Goal: Check status: Check status

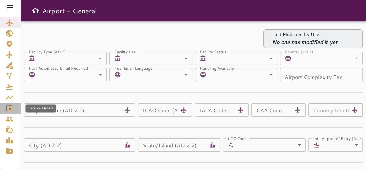
click at [13, 110] on div "Service Orders" at bounding box center [10, 108] width 10 height 8
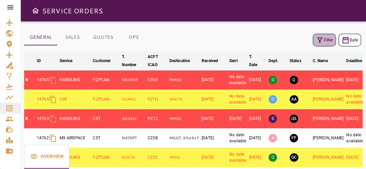
click at [321, 38] on icon "button" at bounding box center [319, 40] width 5 height 5
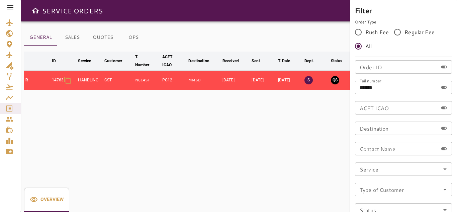
drag, startPoint x: 353, startPoint y: 2, endPoint x: 325, endPoint y: 139, distance: 139.5
click at [325, 139] on div at bounding box center [228, 106] width 457 height 212
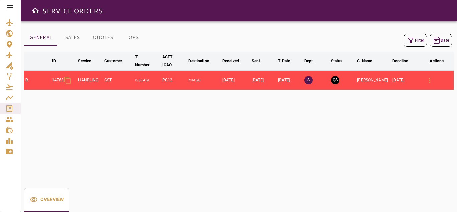
click at [366, 42] on icon "button" at bounding box center [411, 40] width 8 height 8
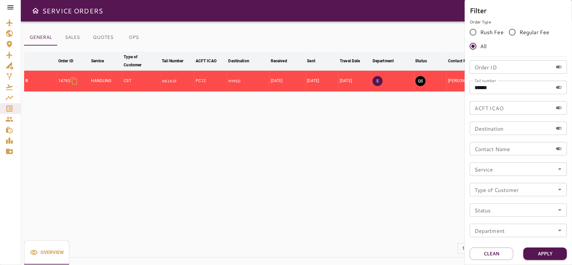
drag, startPoint x: 449, startPoint y: 0, endPoint x: 374, endPoint y: 140, distance: 158.2
click at [366, 140] on div at bounding box center [286, 132] width 572 height 265
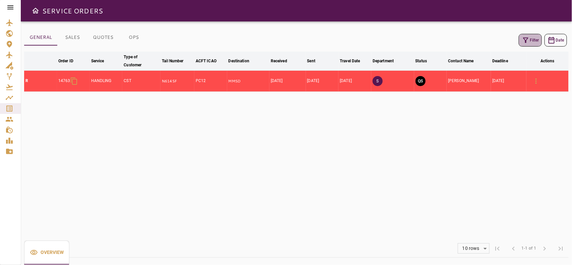
click at [366, 37] on button "Filter" at bounding box center [529, 40] width 23 height 13
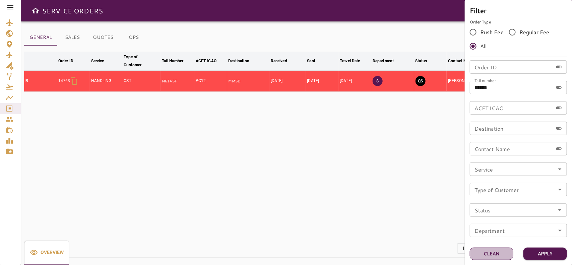
click at [366, 169] on button "Clean" at bounding box center [491, 253] width 44 height 12
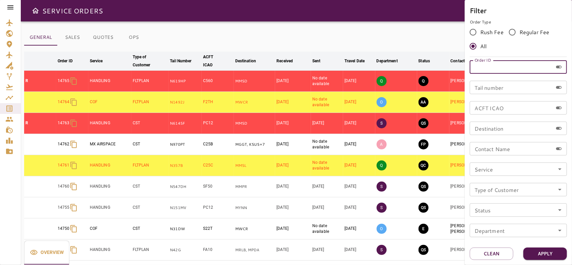
click at [366, 66] on input "Order ID" at bounding box center [510, 66] width 83 height 13
type input "*****"
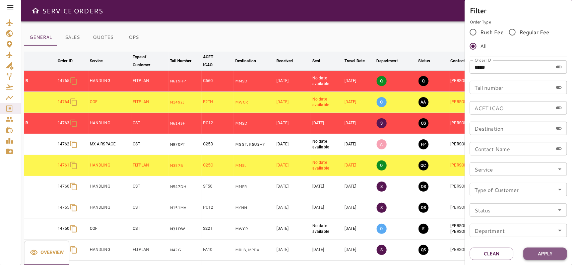
click at [366, 169] on button "Apply" at bounding box center [545, 253] width 44 height 12
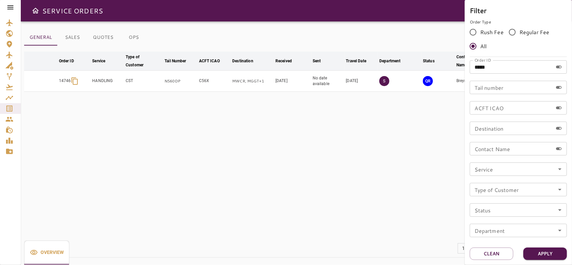
click at [366, 162] on div at bounding box center [286, 132] width 572 height 265
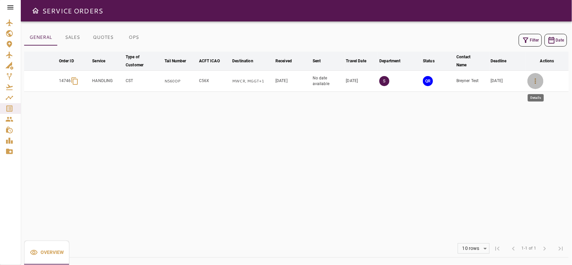
click at [366, 84] on icon "button" at bounding box center [535, 81] width 8 height 8
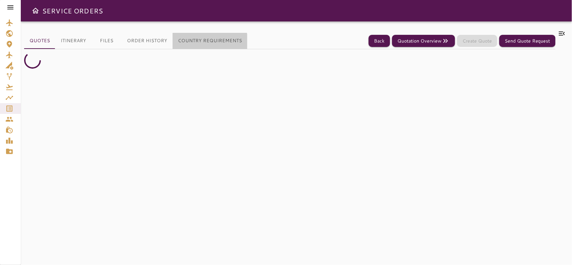
click at [200, 44] on button "Country Requirements" at bounding box center [209, 41] width 75 height 16
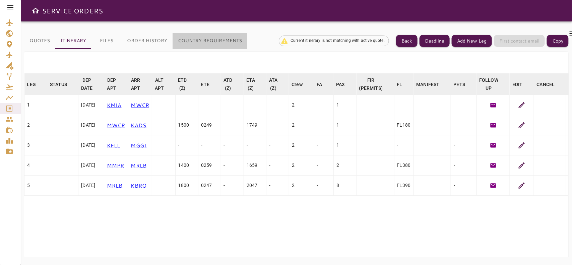
click at [206, 44] on button "Country Requirements" at bounding box center [209, 41] width 75 height 16
